Goal: Information Seeking & Learning: Learn about a topic

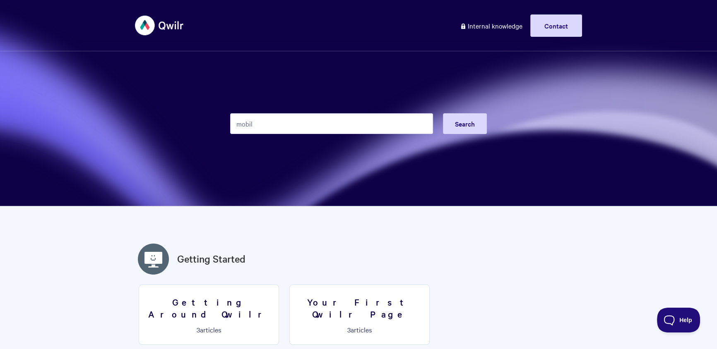
type input "mobile"
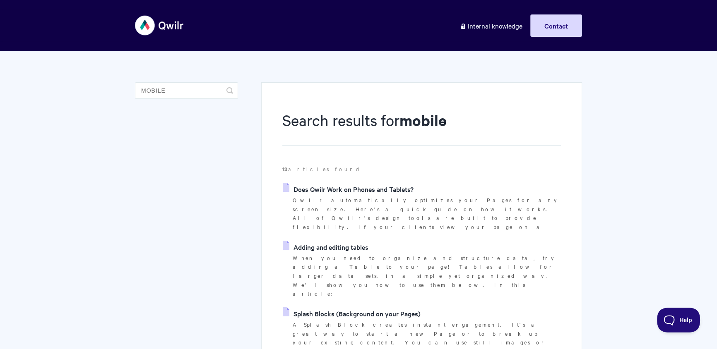
click at [339, 189] on link "Does Qwilr Work on Phones and Tablets?" at bounding box center [348, 189] width 131 height 12
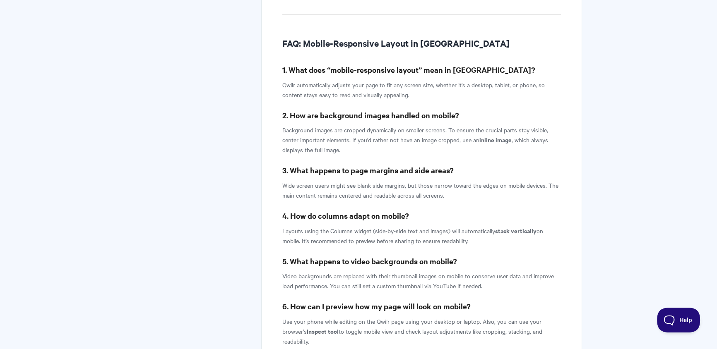
scroll to position [2457, 0]
